Goal: Navigation & Orientation: Find specific page/section

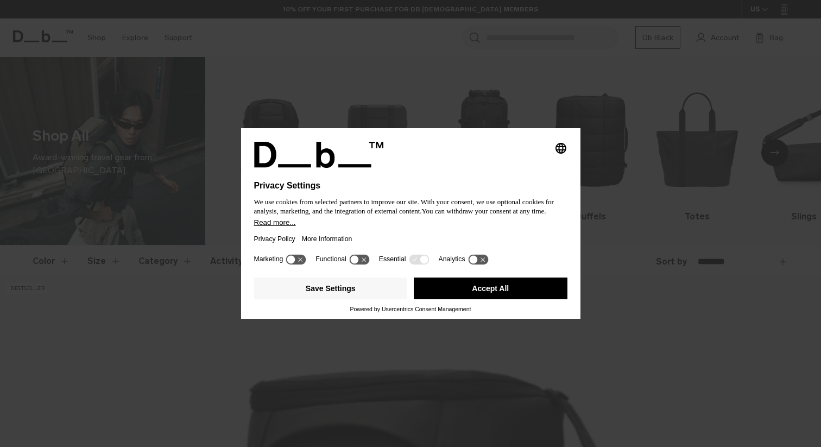
click at [499, 290] on button "Accept All" at bounding box center [491, 289] width 154 height 22
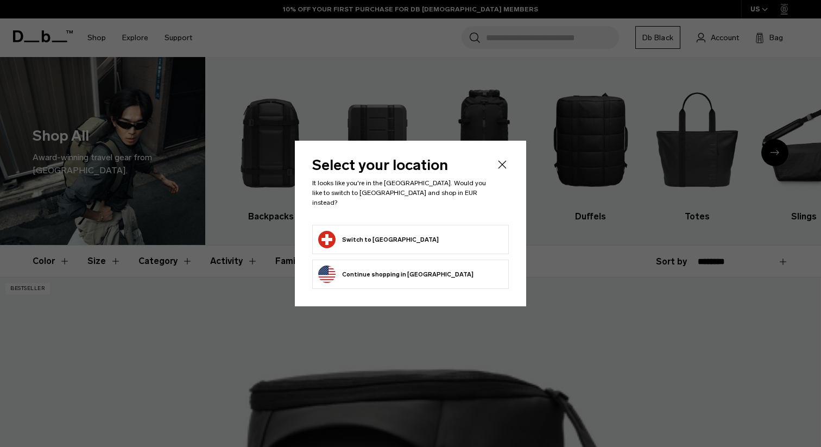
click at [446, 232] on form "Switch to Switzerland" at bounding box center [410, 239] width 185 height 17
click at [378, 237] on button "Switch to Switzerland" at bounding box center [378, 239] width 121 height 17
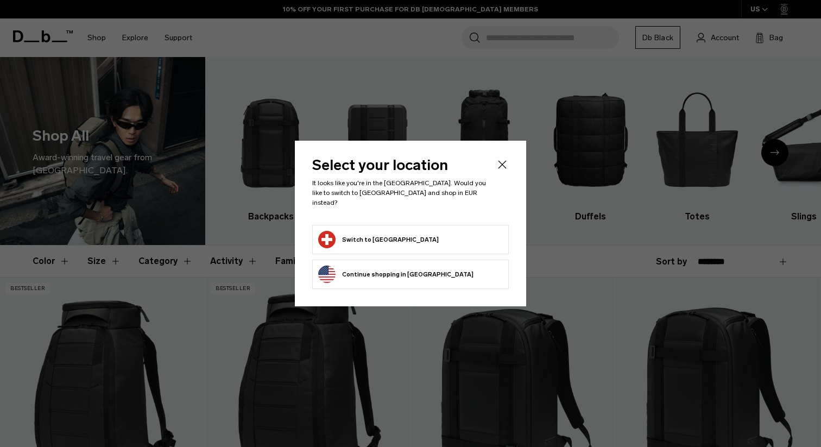
click at [432, 237] on form "Switch to Switzerland" at bounding box center [410, 239] width 185 height 17
click at [389, 237] on button "Switch to Switzerland" at bounding box center [378, 239] width 121 height 17
click at [391, 233] on button "Switch to Switzerland" at bounding box center [378, 239] width 121 height 17
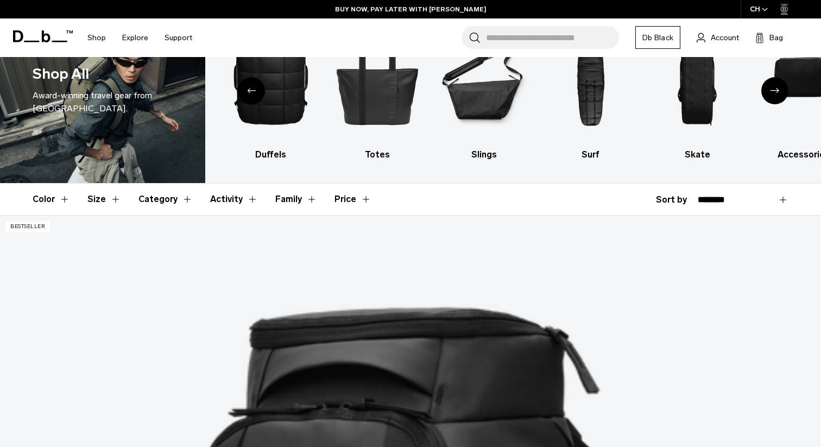
scroll to position [41, 0]
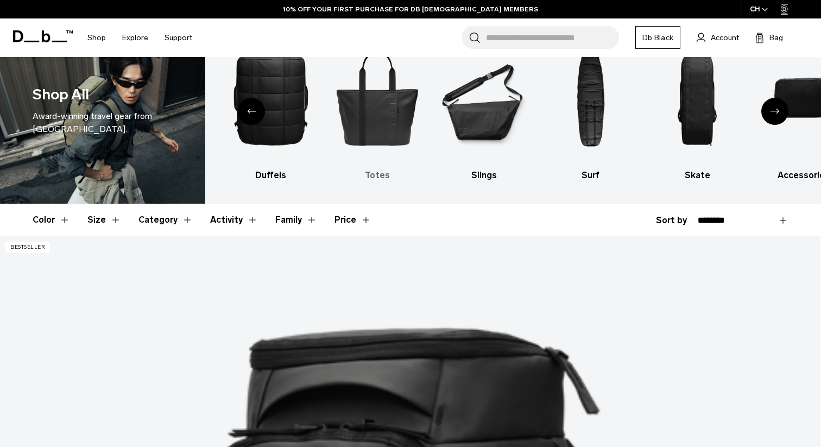
click at [376, 99] on img "5 / 10" at bounding box center [377, 97] width 87 height 131
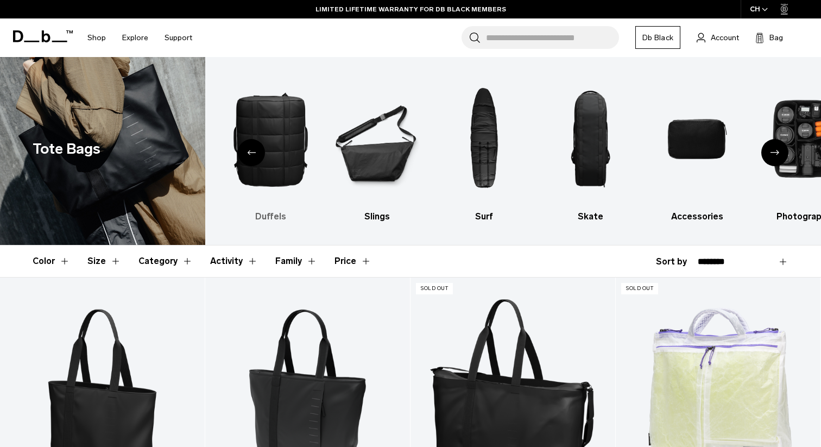
click at [269, 165] on img "5 / 10" at bounding box center [270, 138] width 87 height 131
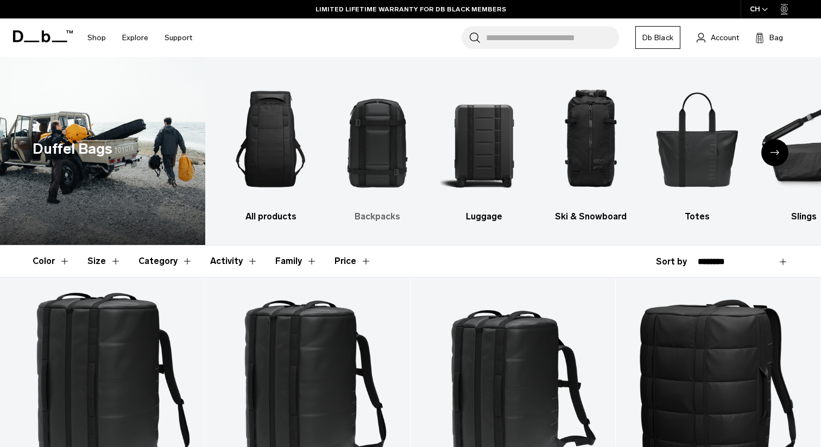
click at [379, 146] on img "2 / 10" at bounding box center [377, 138] width 87 height 131
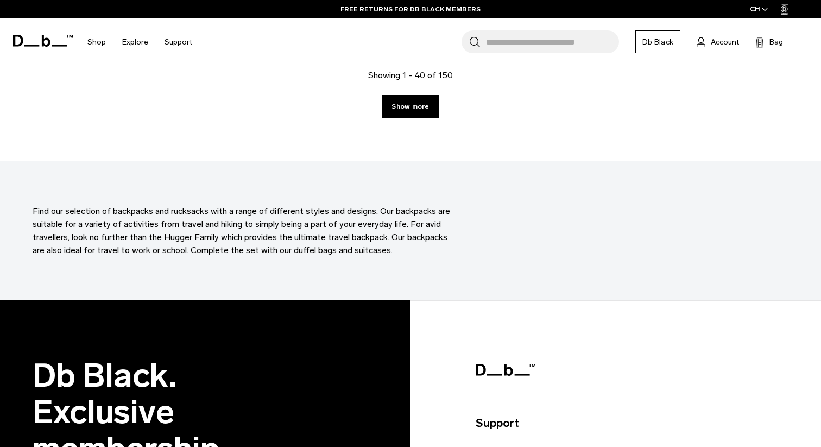
scroll to position [3331, 0]
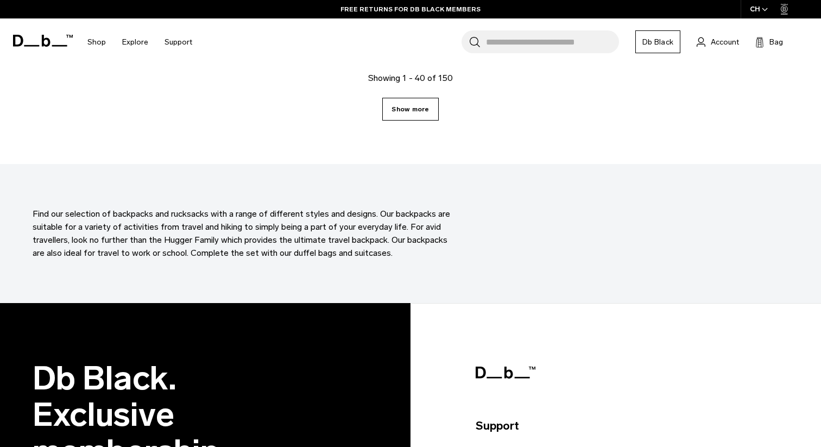
click at [420, 115] on link "Show more" at bounding box center [410, 109] width 56 height 23
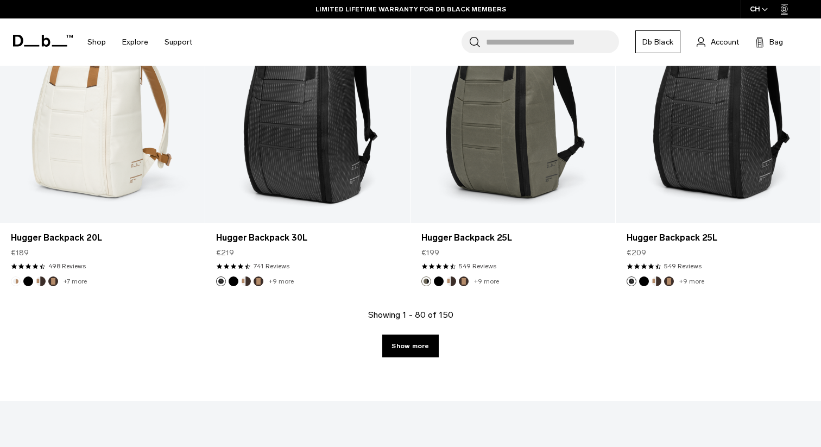
scroll to position [6223, 0]
